Goal: Information Seeking & Learning: Learn about a topic

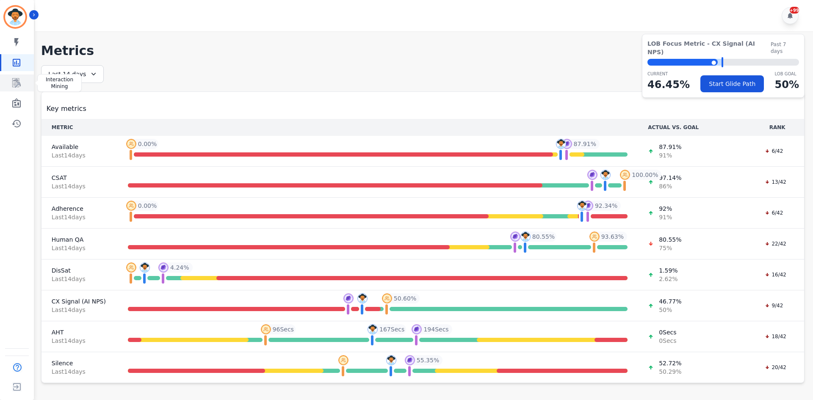
click at [14, 81] on icon "Sidebar" at bounding box center [16, 83] width 10 height 10
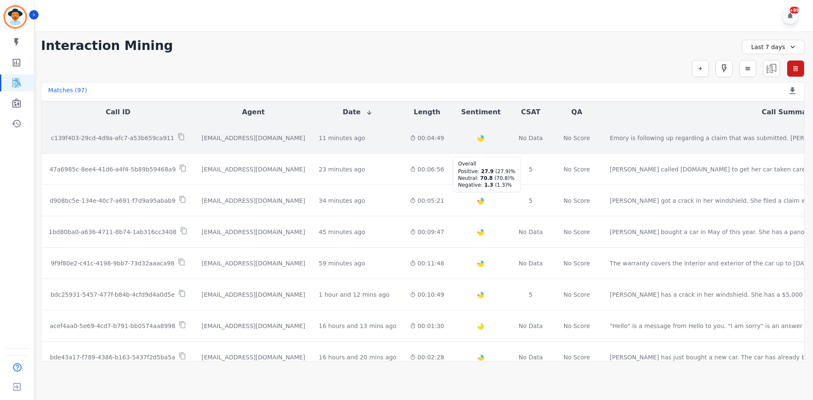
click at [467, 143] on icon "Created with Highcharts 10.2.0" at bounding box center [481, 140] width 28 height 28
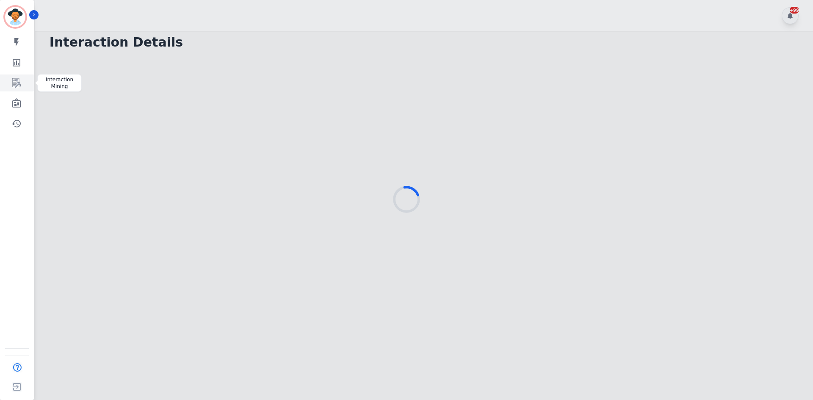
click at [20, 91] on link "Sidebar" at bounding box center [17, 83] width 33 height 17
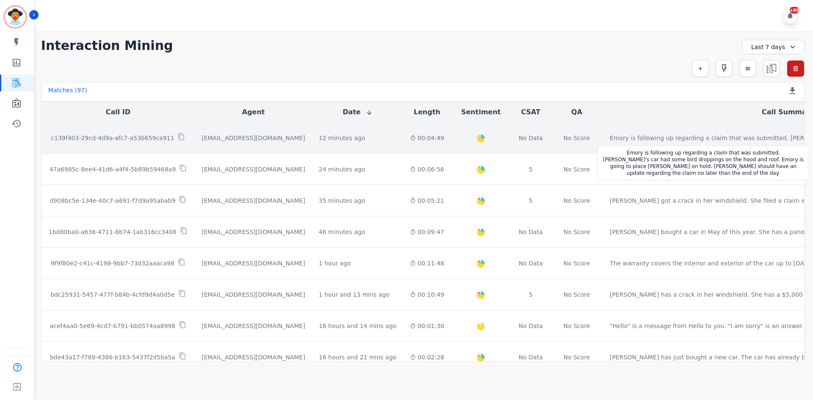
click at [603, 142] on td "Emory is following up regarding a claim that was submitted. Zach's car had some…" at bounding box center [788, 137] width 370 height 31
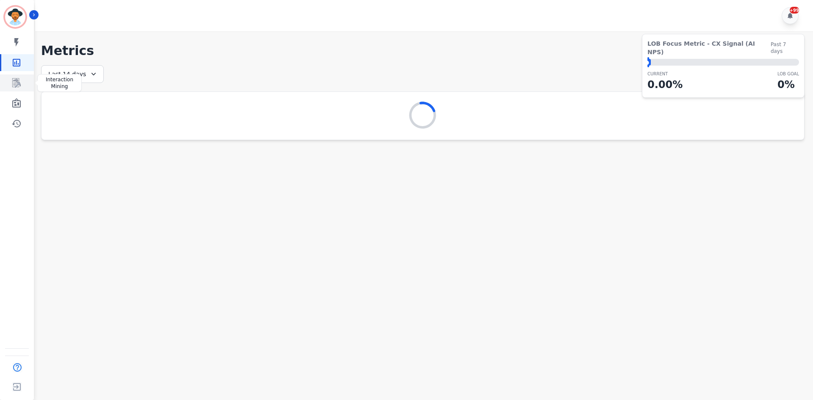
click at [22, 87] on link "Sidebar" at bounding box center [17, 83] width 33 height 17
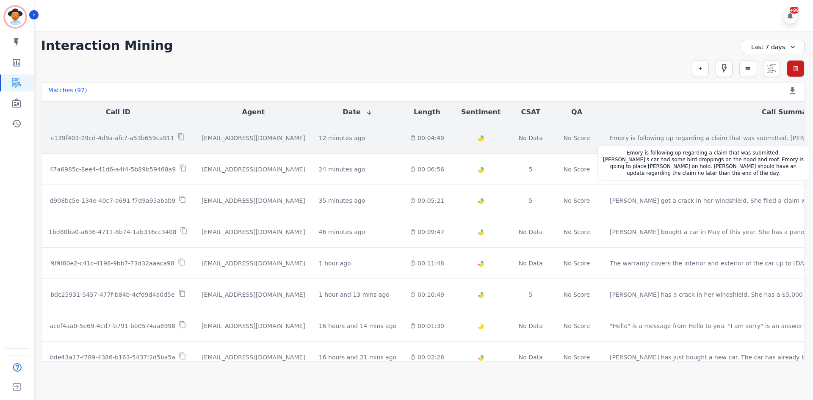
click at [610, 136] on div "Emory is following up regarding a claim that was submitted. Zach's car had some…" at bounding box center [782, 138] width 345 height 8
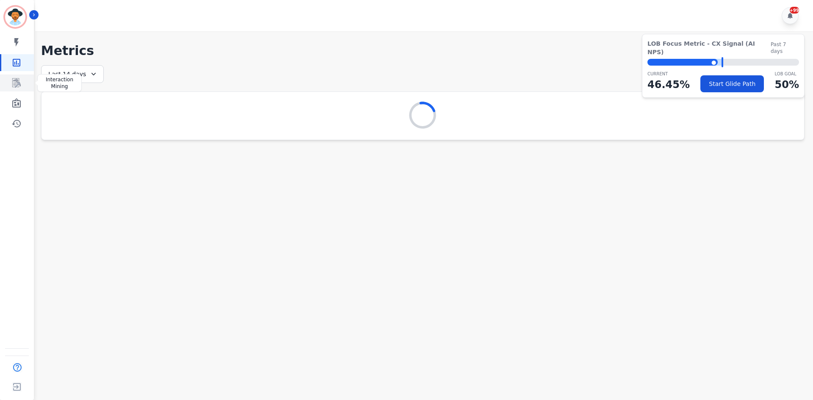
click at [25, 82] on link "Sidebar" at bounding box center [17, 83] width 33 height 17
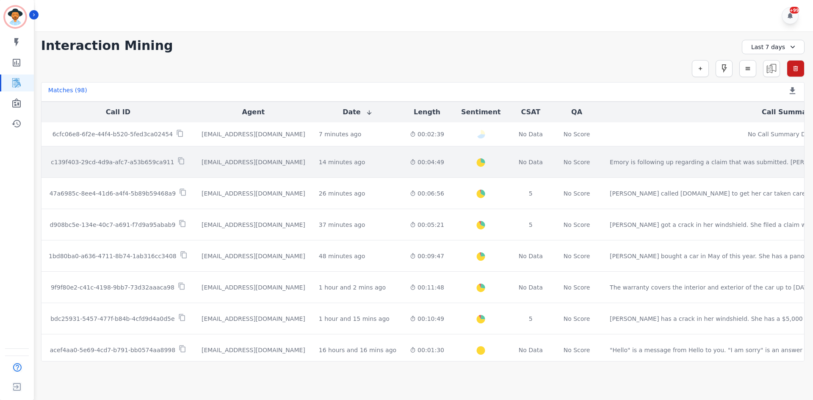
click at [405, 166] on td "Emory is following up regarding a claim that was submitted. Zach's car had some…" at bounding box center [788, 162] width 370 height 31
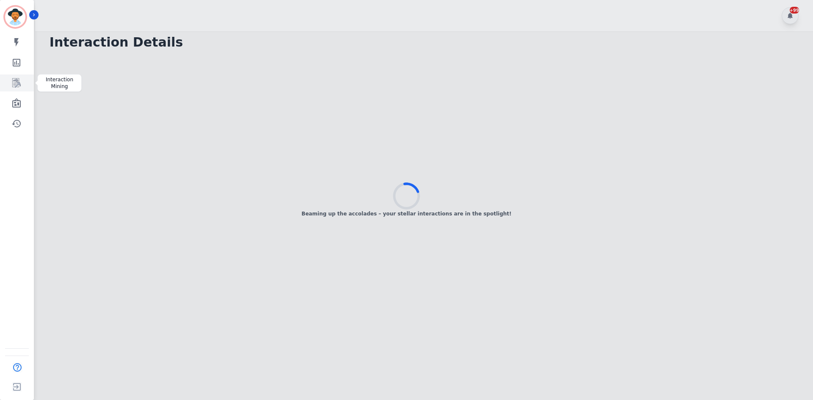
click at [19, 81] on icon "Sidebar" at bounding box center [16, 83] width 10 height 10
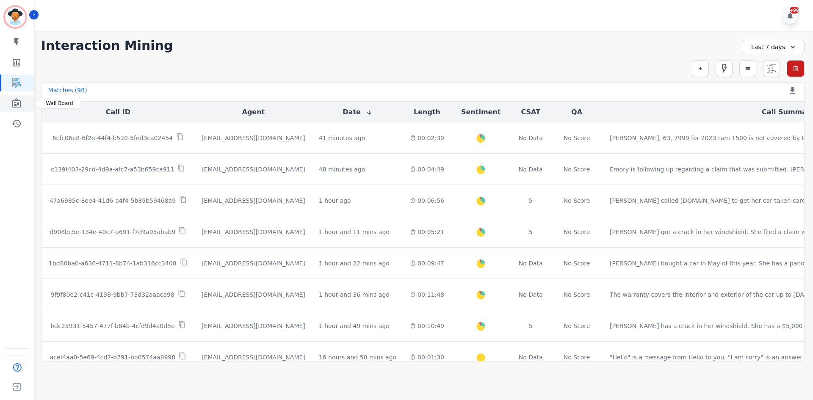
click at [6, 102] on link "Sidebar" at bounding box center [17, 103] width 33 height 17
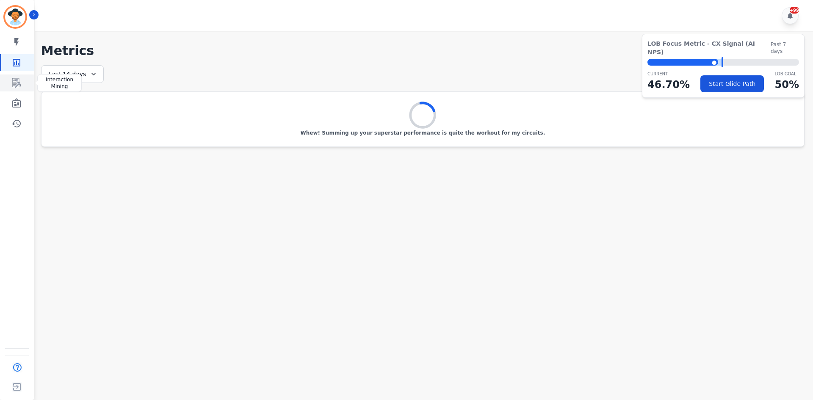
click at [12, 81] on icon "Sidebar" at bounding box center [16, 82] width 8 height 9
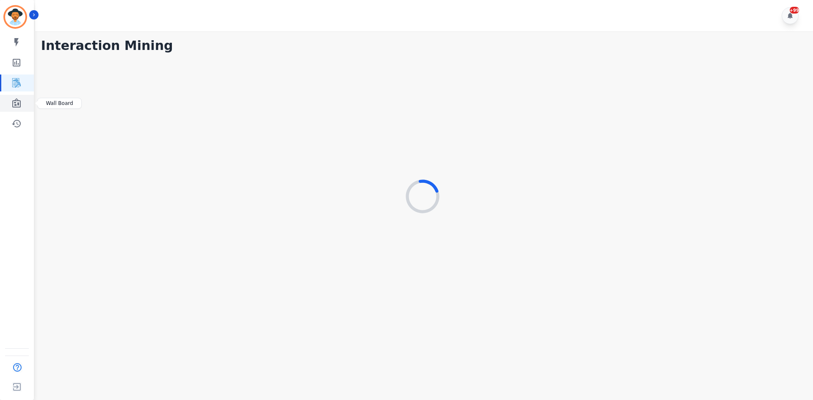
click at [20, 95] on link "Sidebar" at bounding box center [17, 103] width 33 height 17
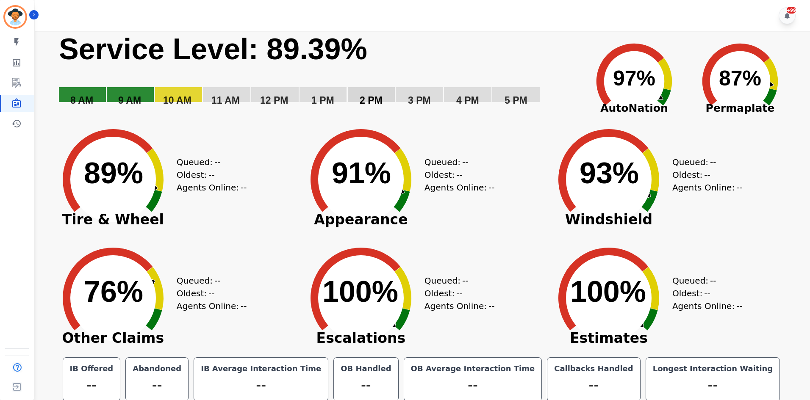
scroll to position [5, 0]
